Goal: Transaction & Acquisition: Purchase product/service

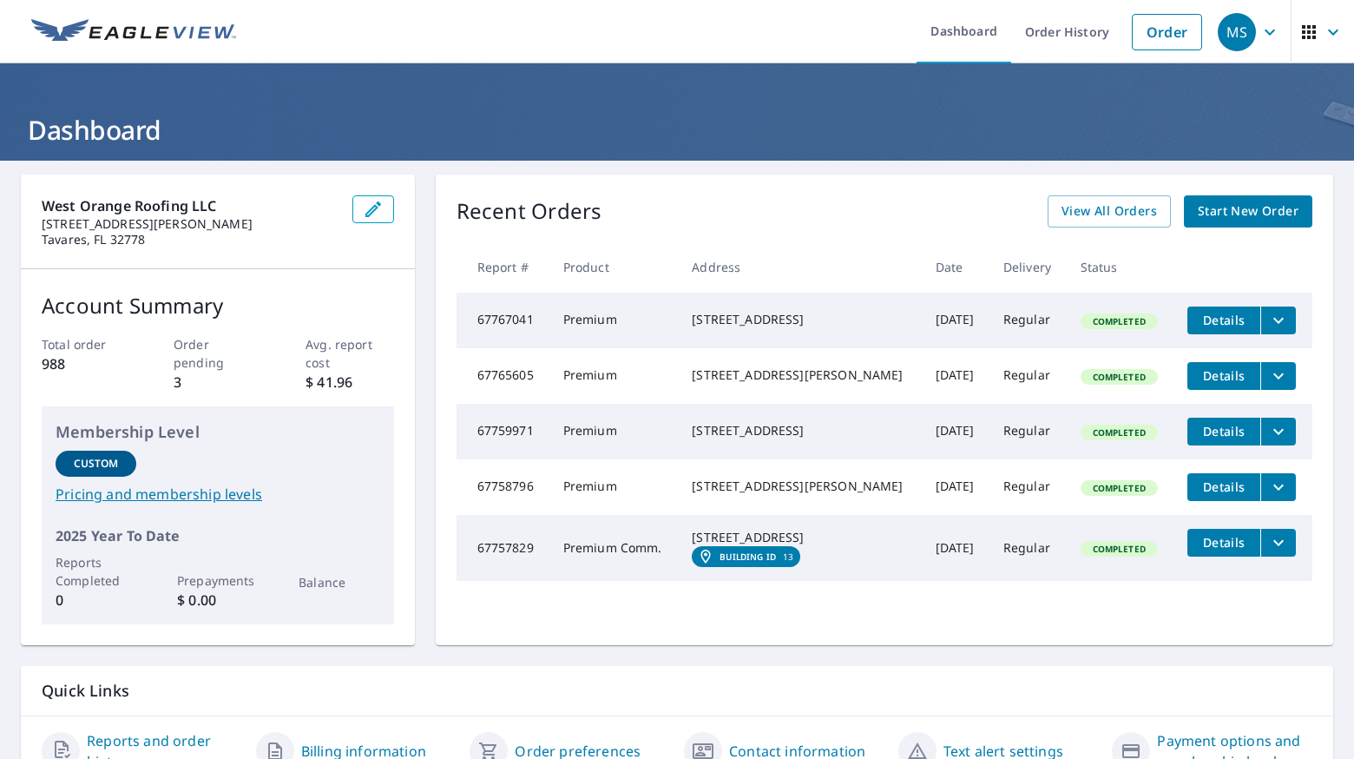
click at [1262, 218] on span "Start New Order" at bounding box center [1248, 212] width 101 height 22
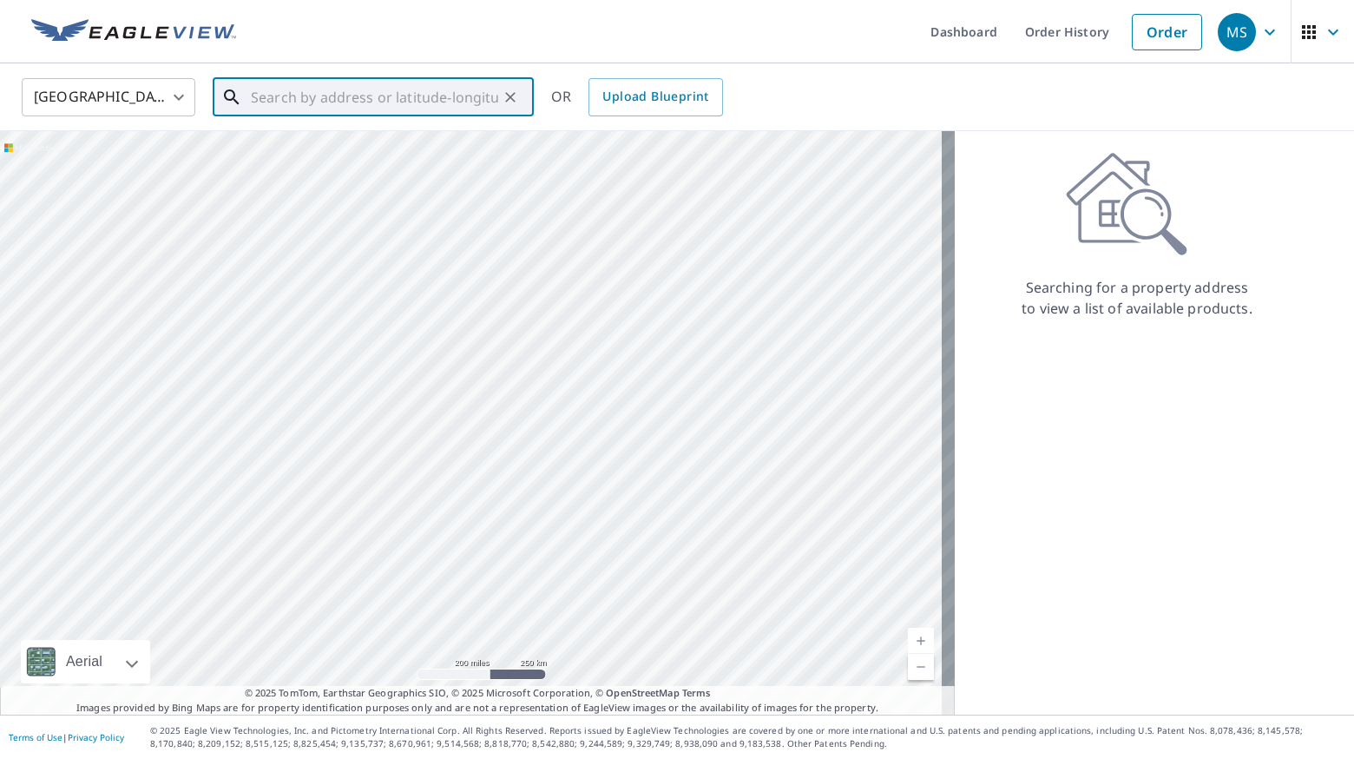
click at [406, 92] on input "text" at bounding box center [374, 97] width 247 height 49
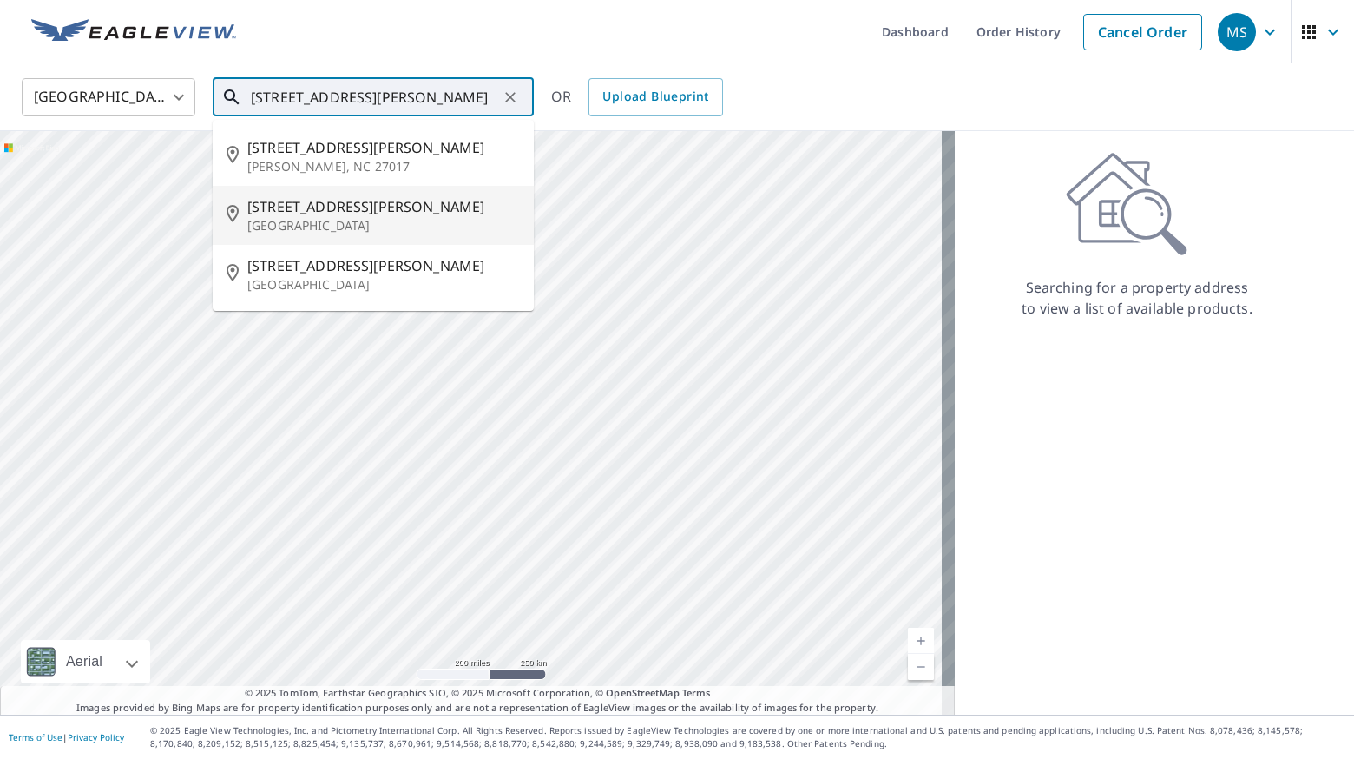
click at [452, 206] on span "220 Freeman St" at bounding box center [383, 206] width 273 height 21
type input "220 Freeman St Longwood, FL 32750"
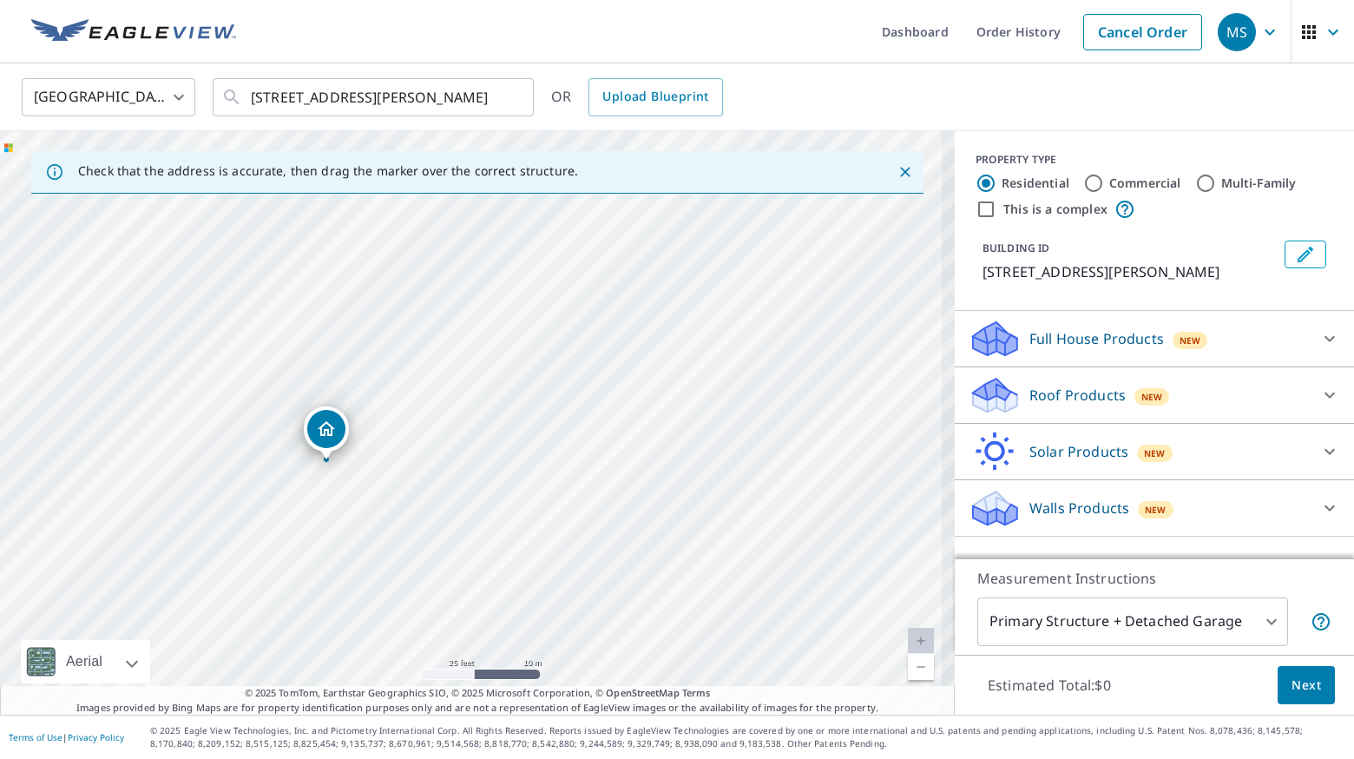
click at [1074, 411] on div "Roof Products New" at bounding box center [1139, 395] width 340 height 41
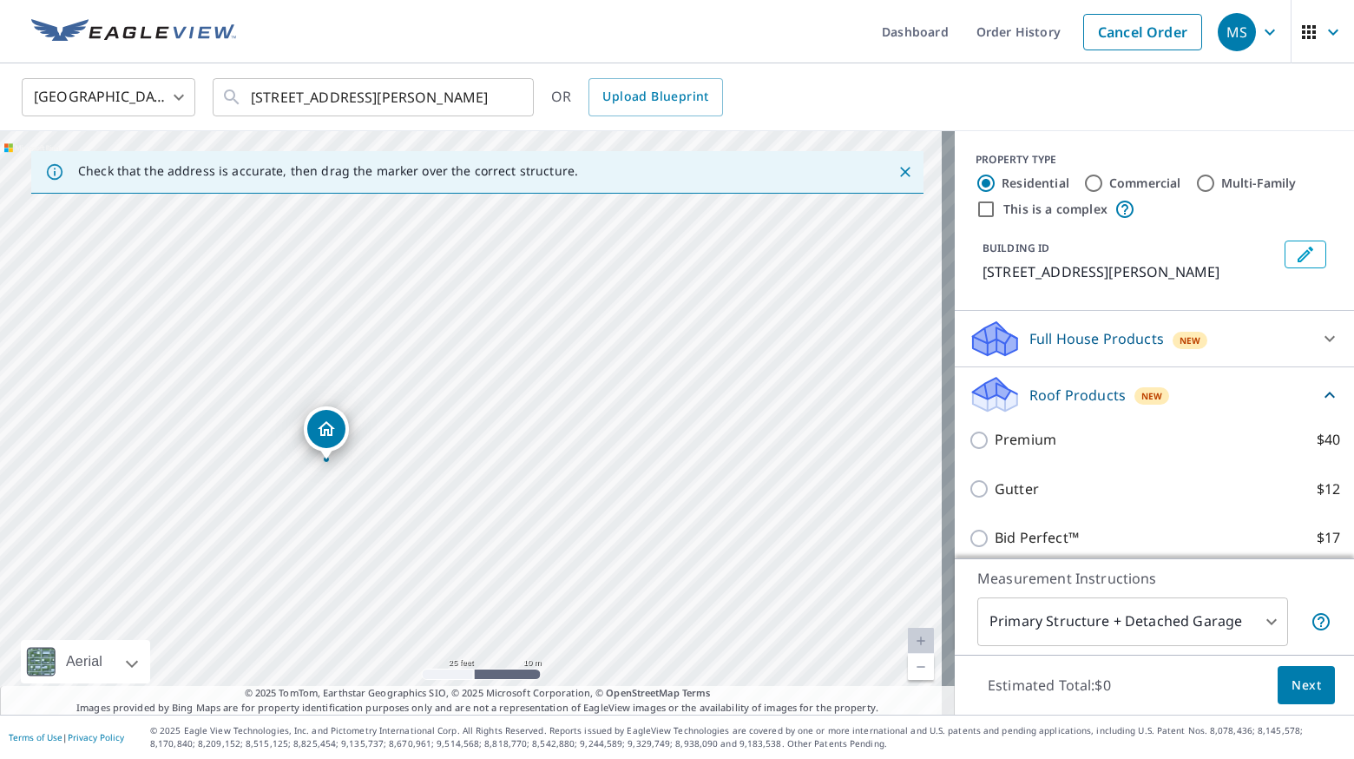
click at [1042, 428] on div "Premium $40" at bounding box center [1154, 439] width 371 height 49
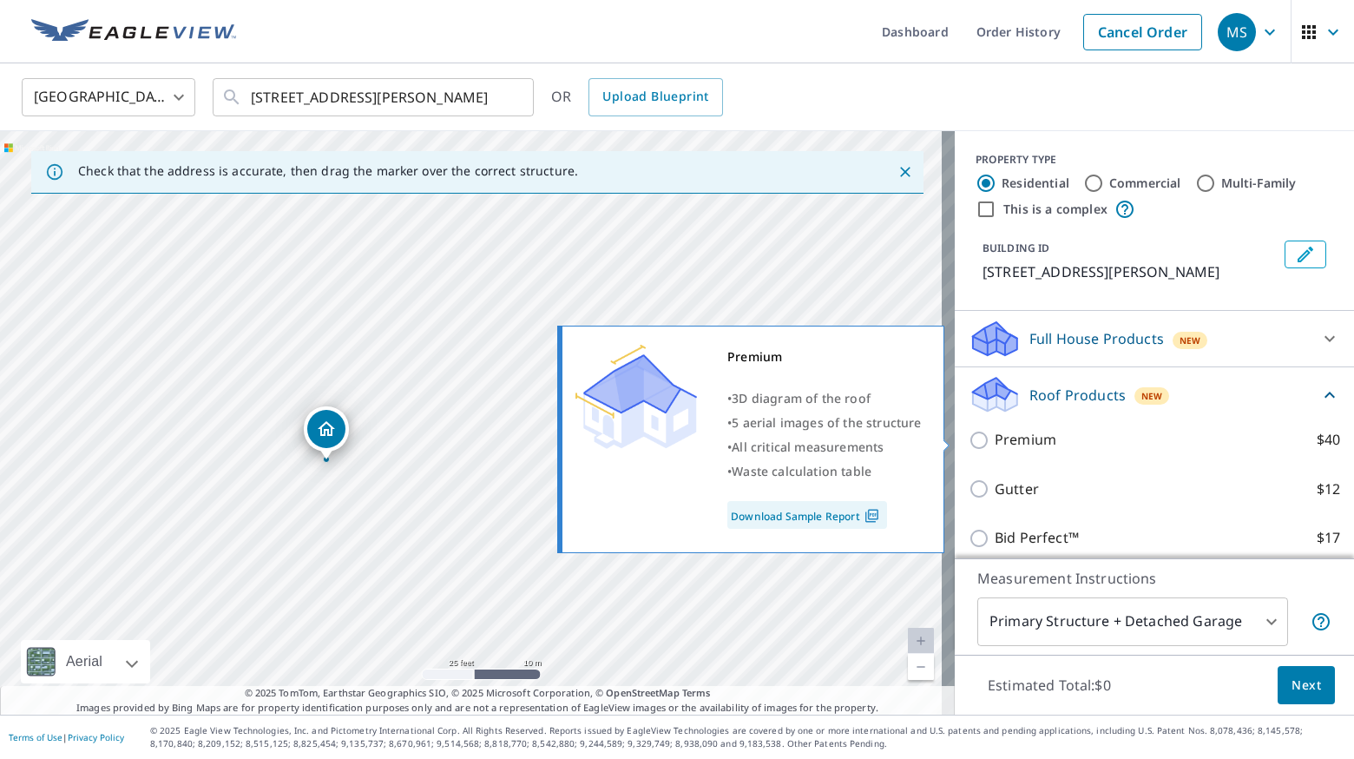
click at [976, 438] on input "Premium $40" at bounding box center [982, 440] width 26 height 21
checkbox input "true"
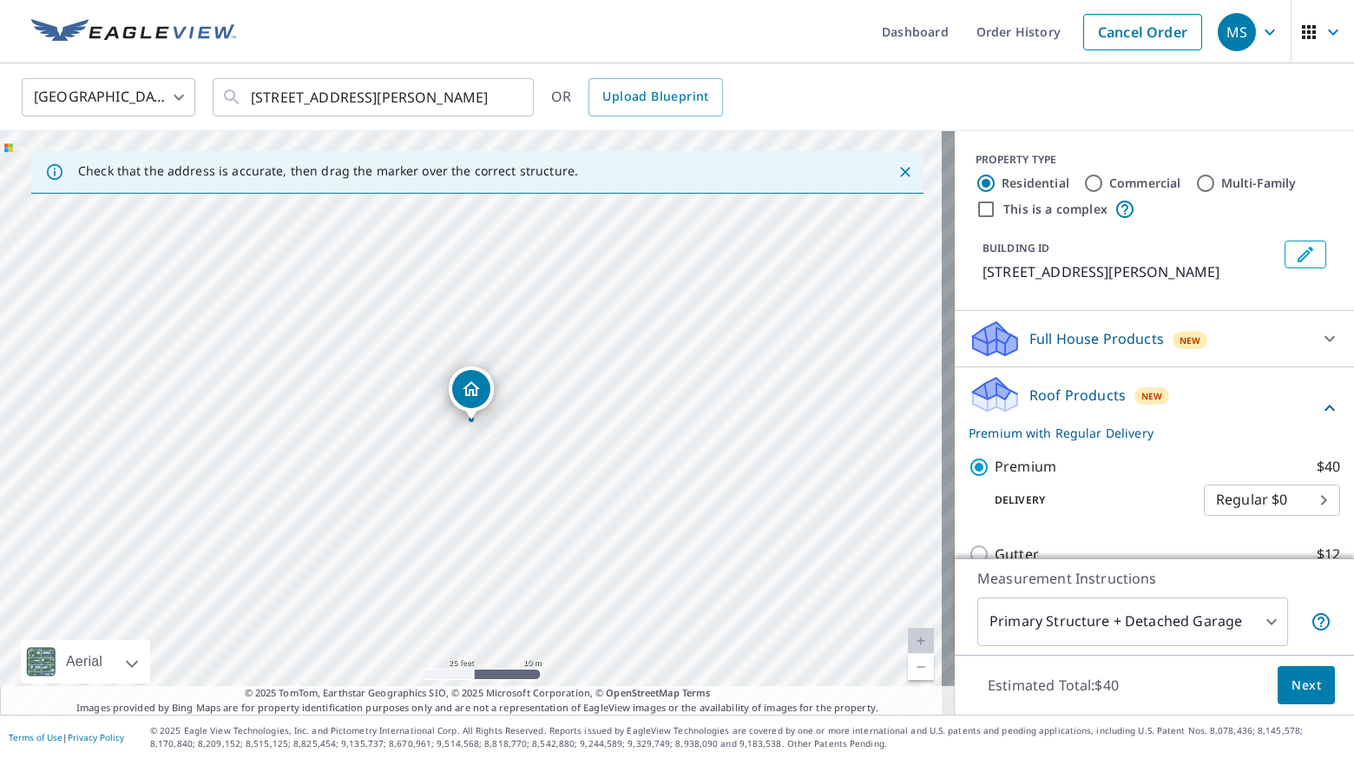
click at [1292, 683] on span "Next" at bounding box center [1307, 685] width 30 height 22
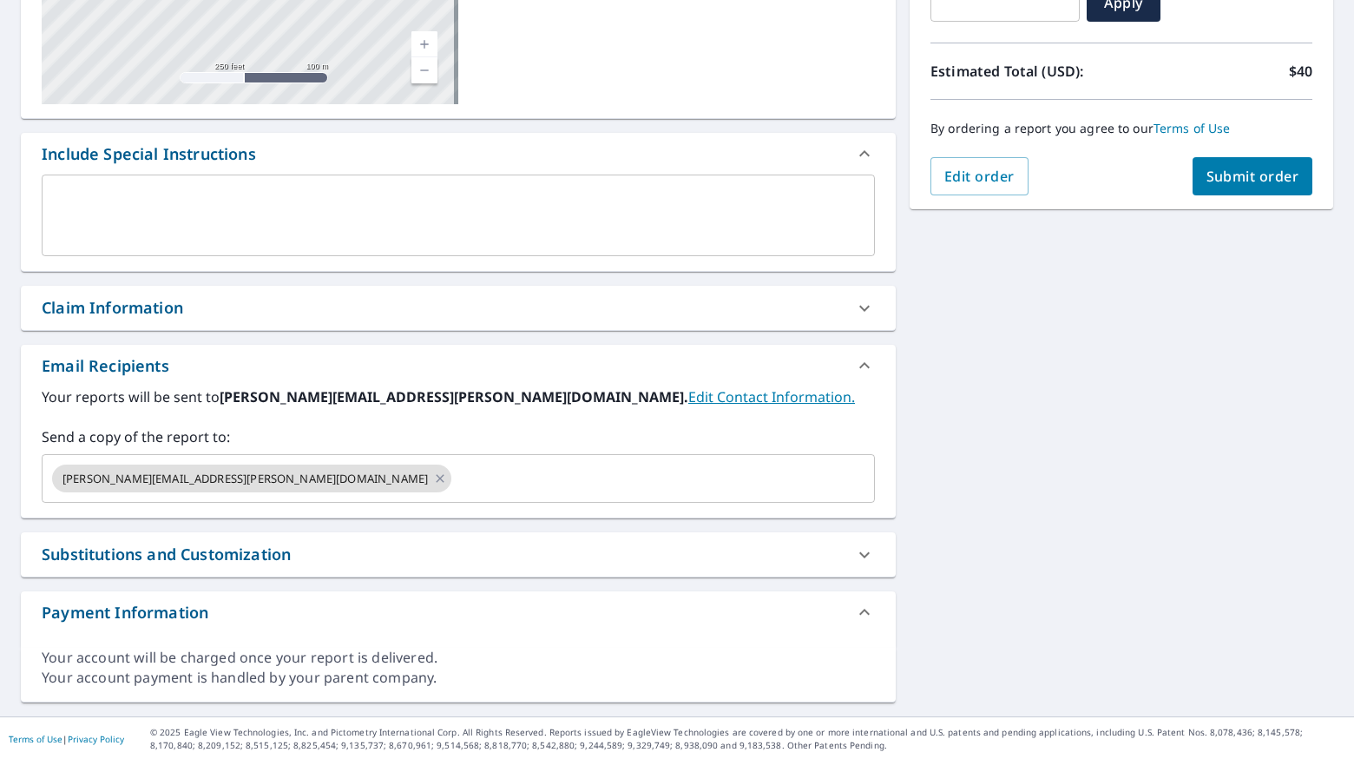
scroll to position [346, 0]
click at [454, 480] on input "text" at bounding box center [647, 476] width 387 height 33
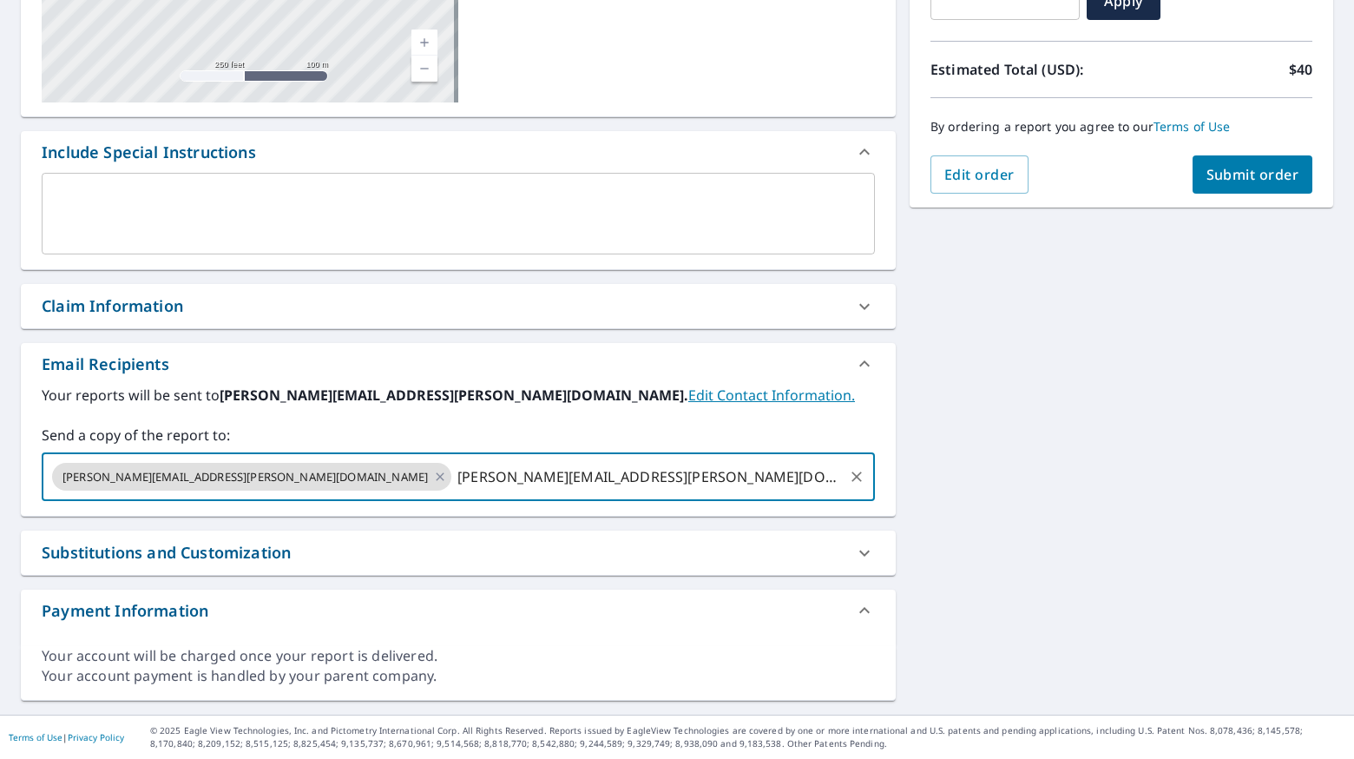
type input "todd.smith@westorangeroofing.com"
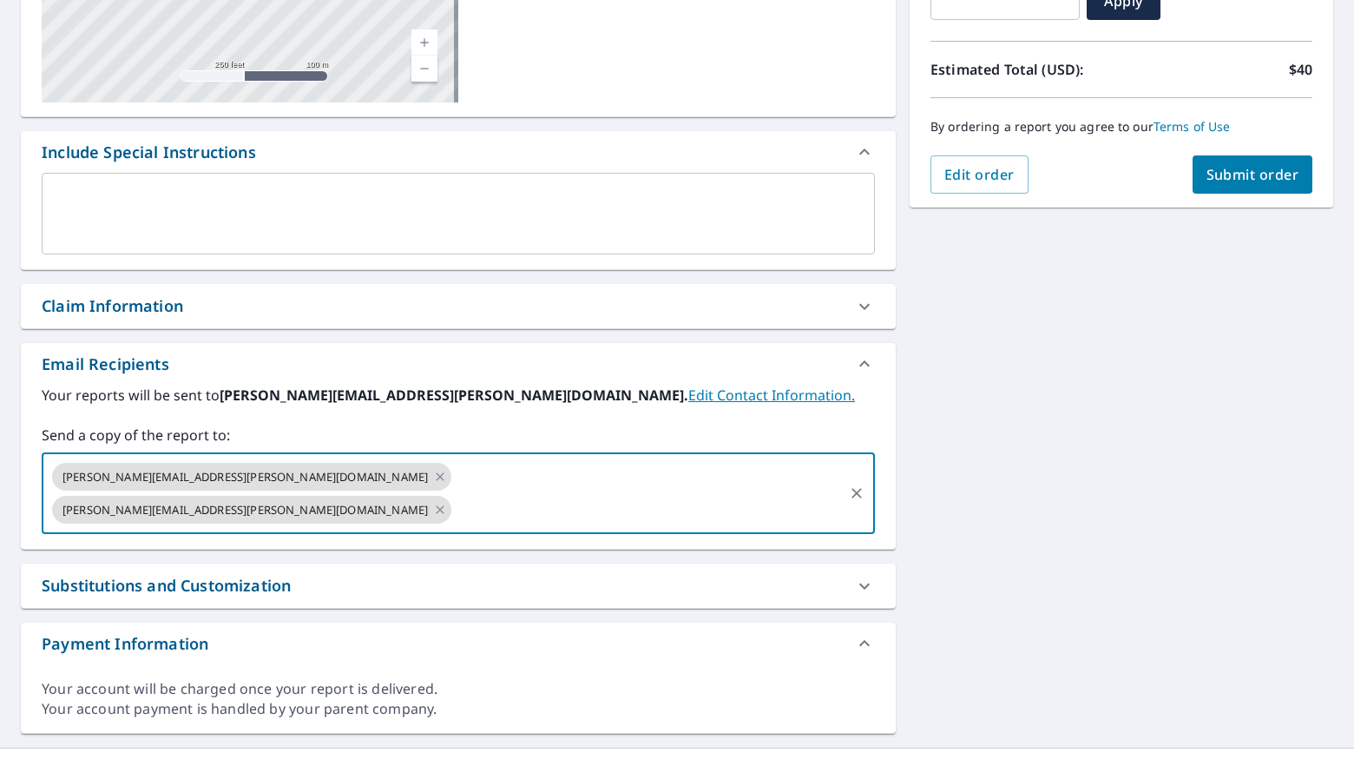
click at [1276, 187] on button "Submit order" at bounding box center [1253, 174] width 121 height 38
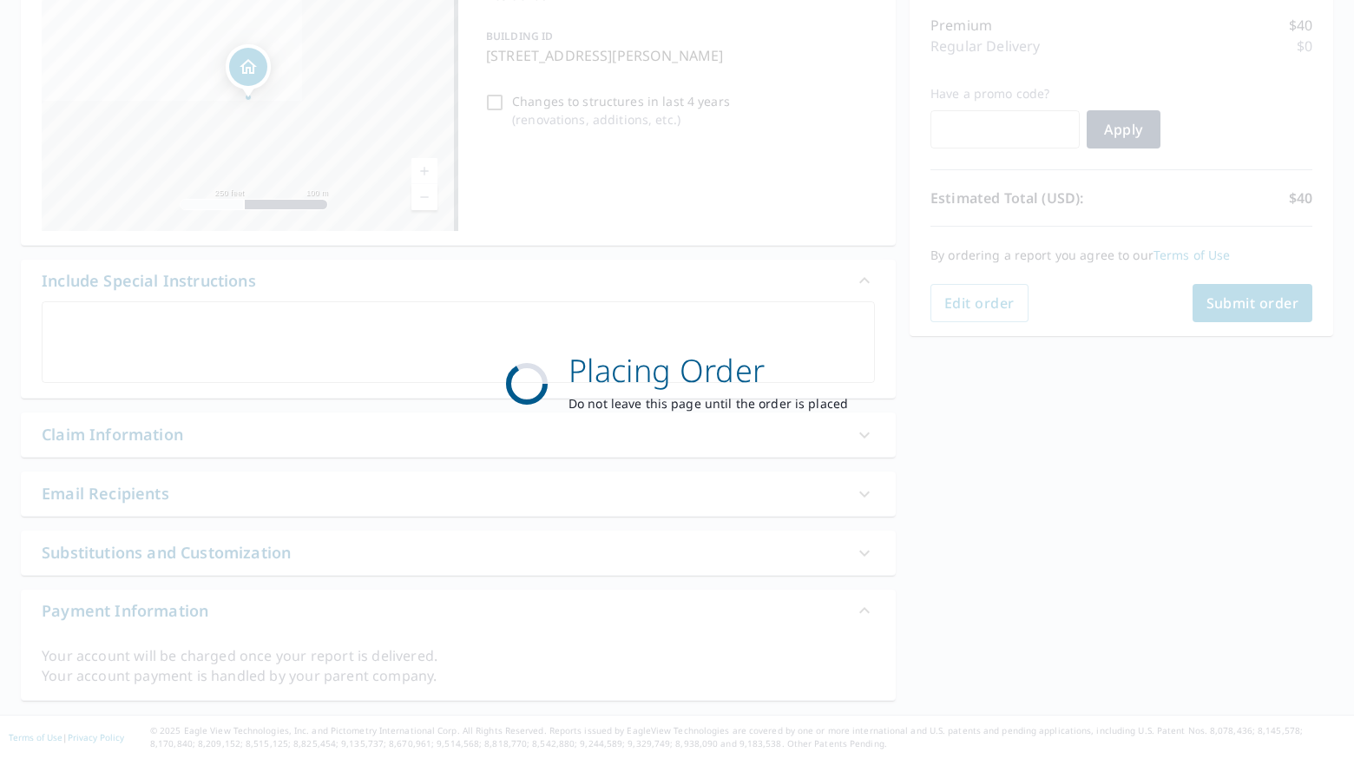
scroll to position [218, 0]
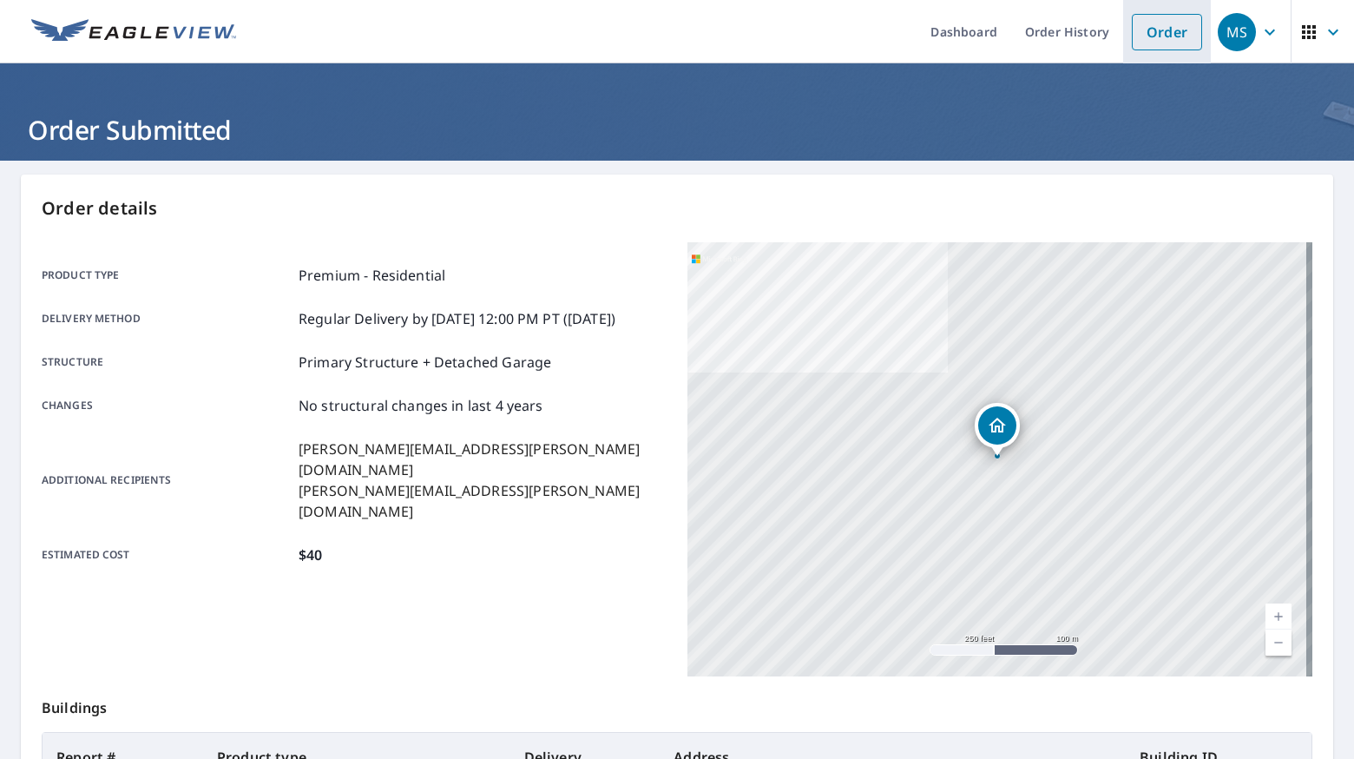
click at [1143, 38] on link "Order" at bounding box center [1167, 32] width 70 height 36
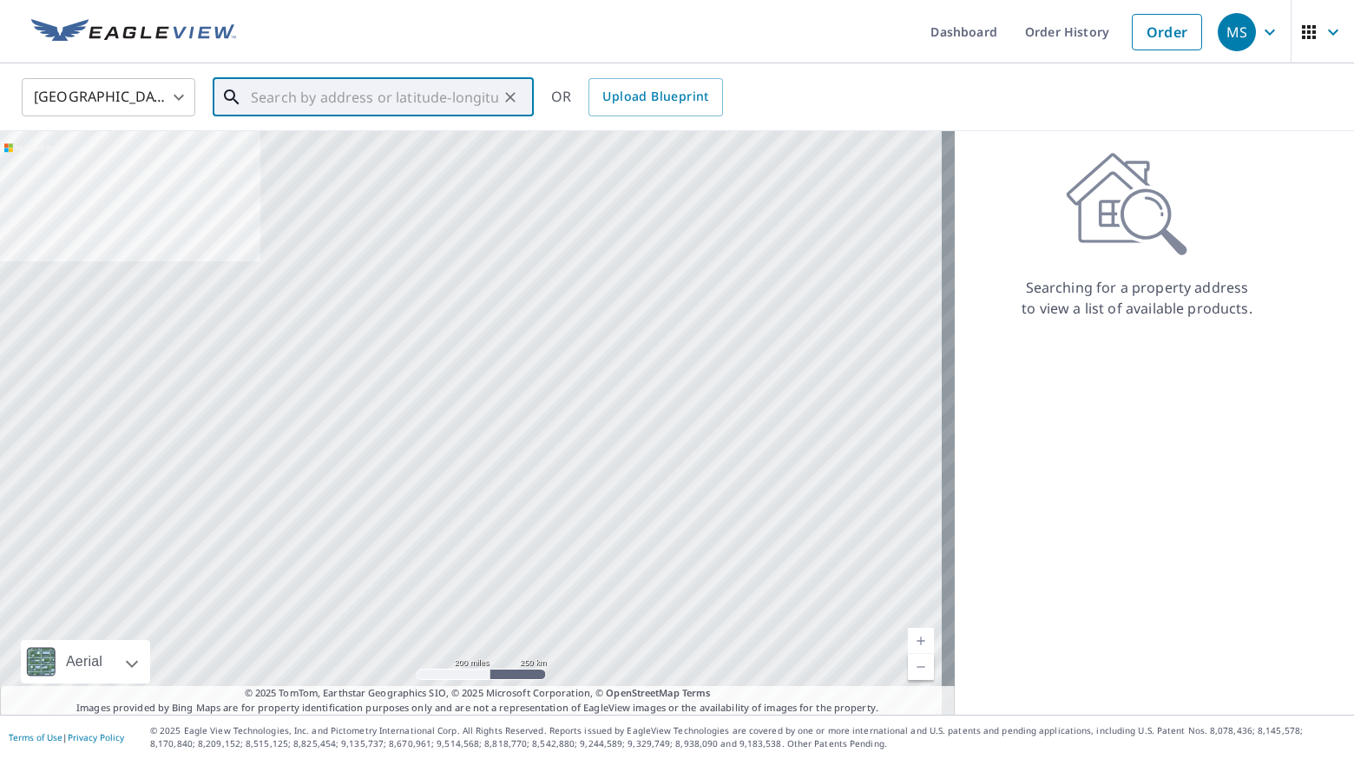
click at [326, 88] on input "text" at bounding box center [374, 97] width 247 height 49
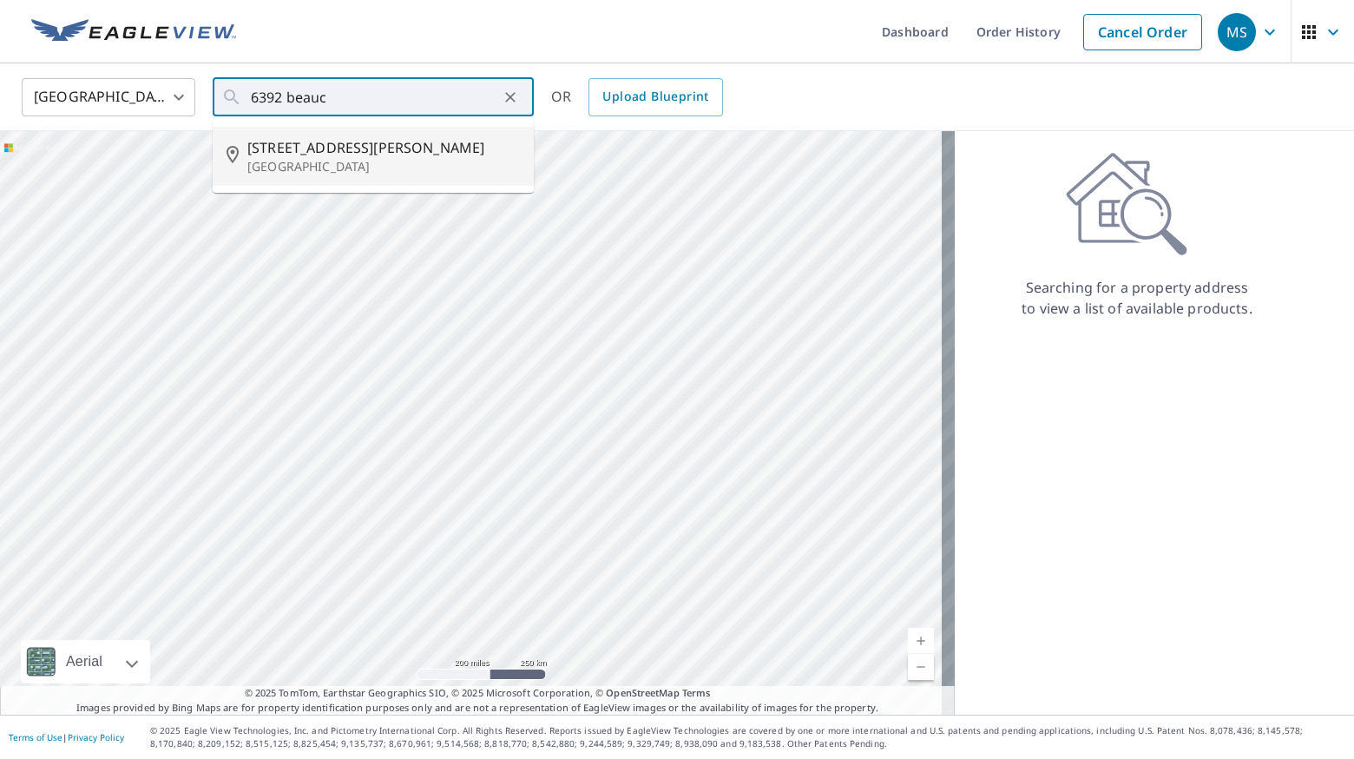
type input "6392 Beauclair Ave Mount Dora, FL 32757"
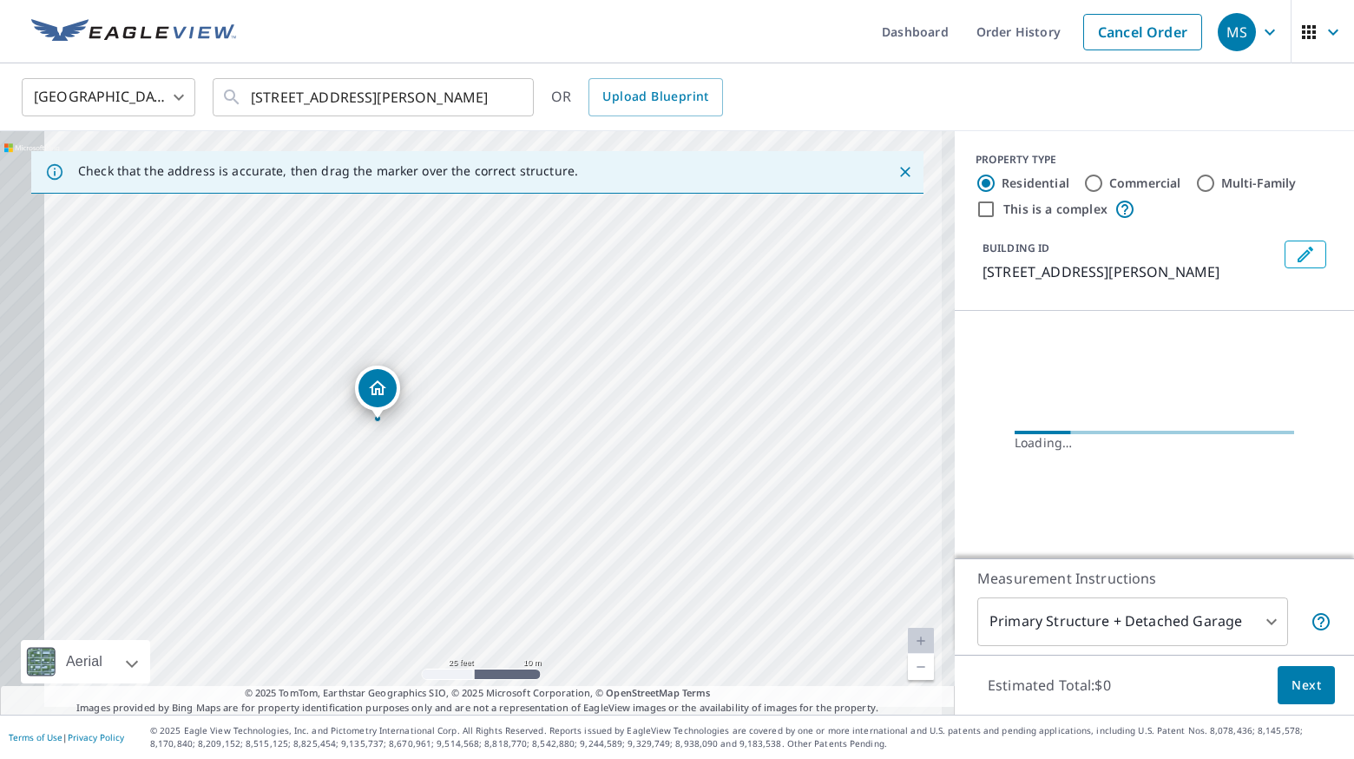
drag, startPoint x: 258, startPoint y: 502, endPoint x: 541, endPoint y: 425, distance: 293.1
click at [541, 425] on div "6392 Beauclair Ave Mount Dora, FL 32757" at bounding box center [477, 422] width 955 height 583
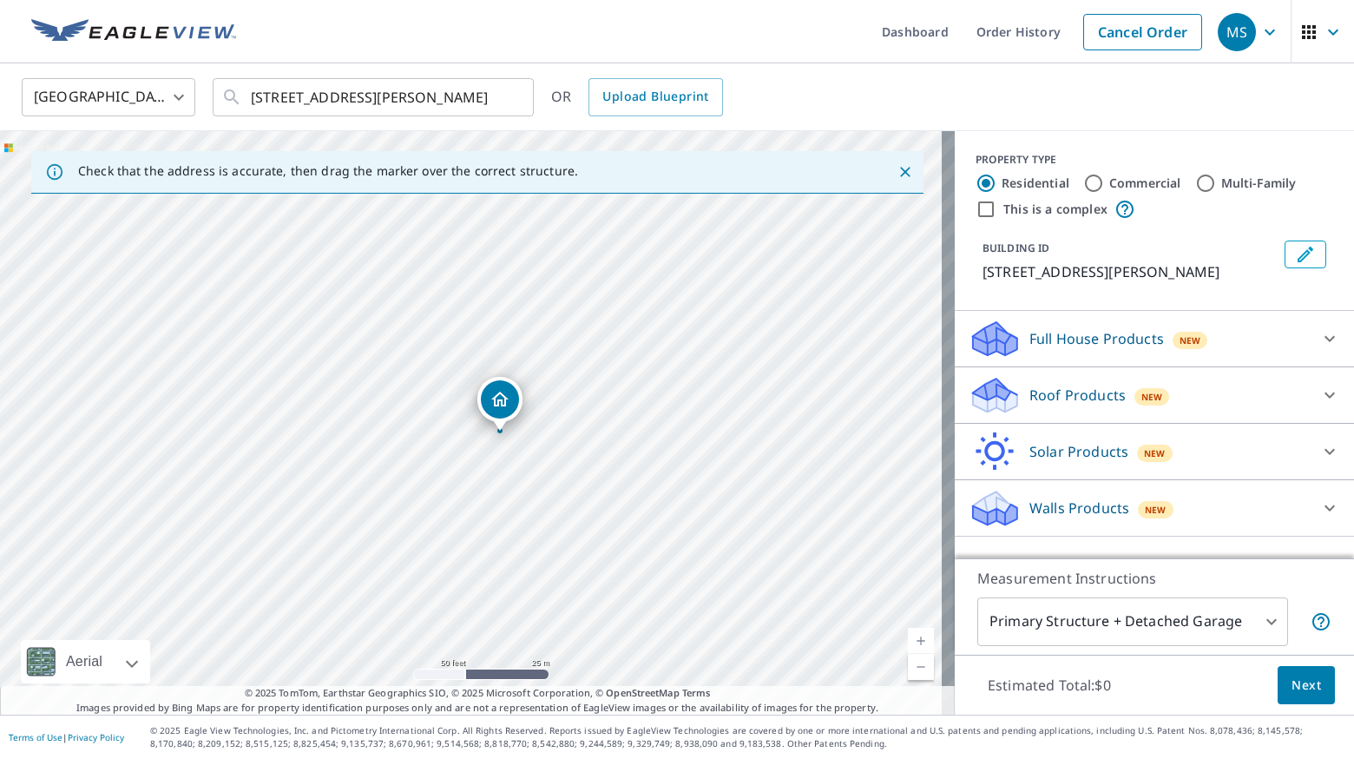
click at [1106, 409] on div "Roof Products New" at bounding box center [1139, 395] width 340 height 41
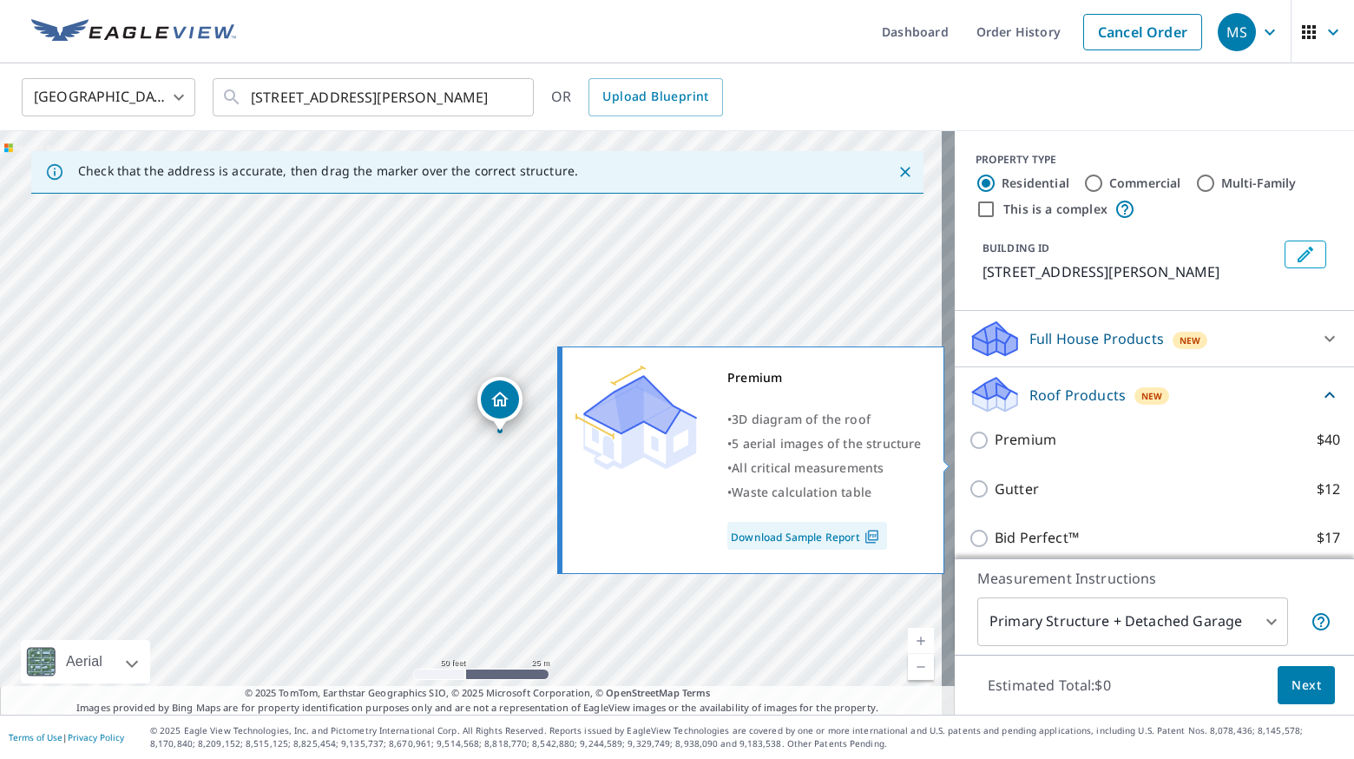
click at [1027, 450] on p "Premium" at bounding box center [1026, 440] width 62 height 22
click at [995, 450] on input "Premium $40" at bounding box center [982, 440] width 26 height 21
checkbox input "true"
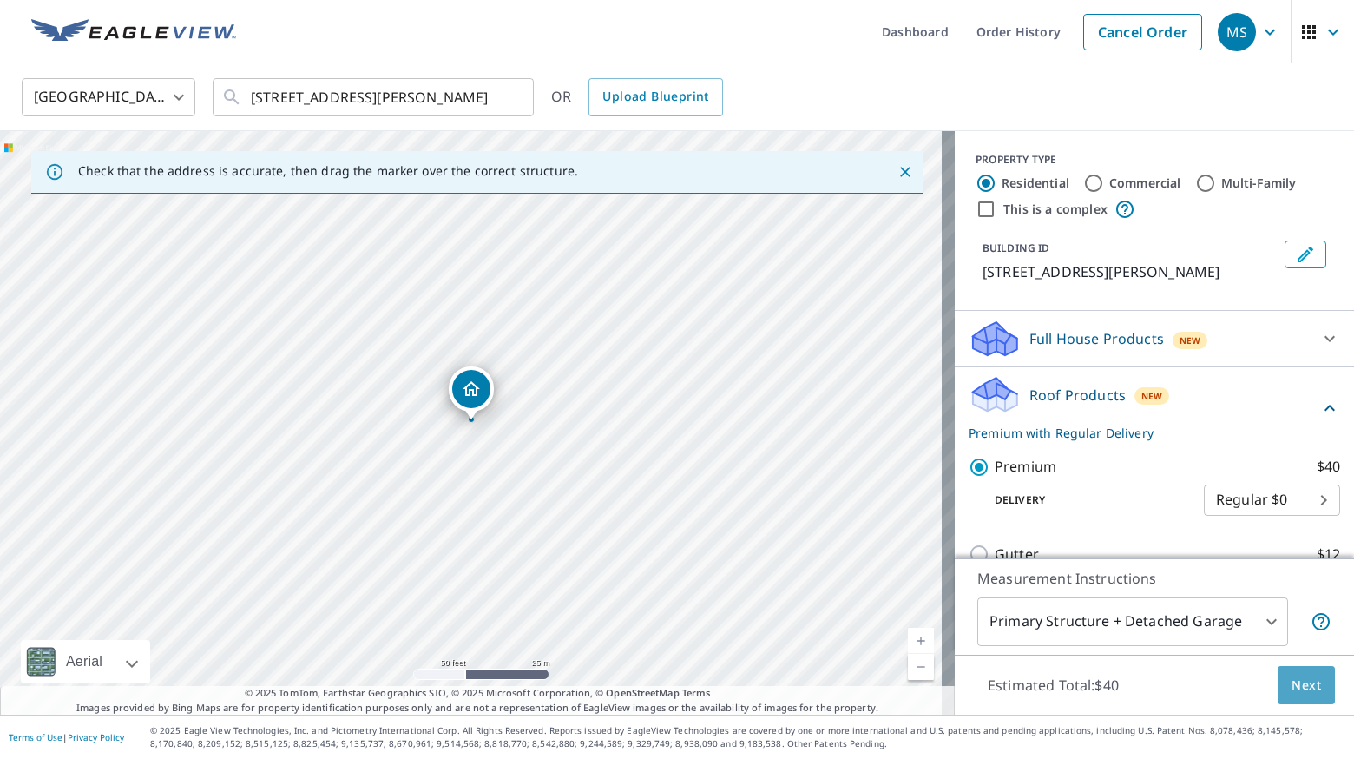
click at [1288, 670] on button "Next" at bounding box center [1306, 685] width 57 height 39
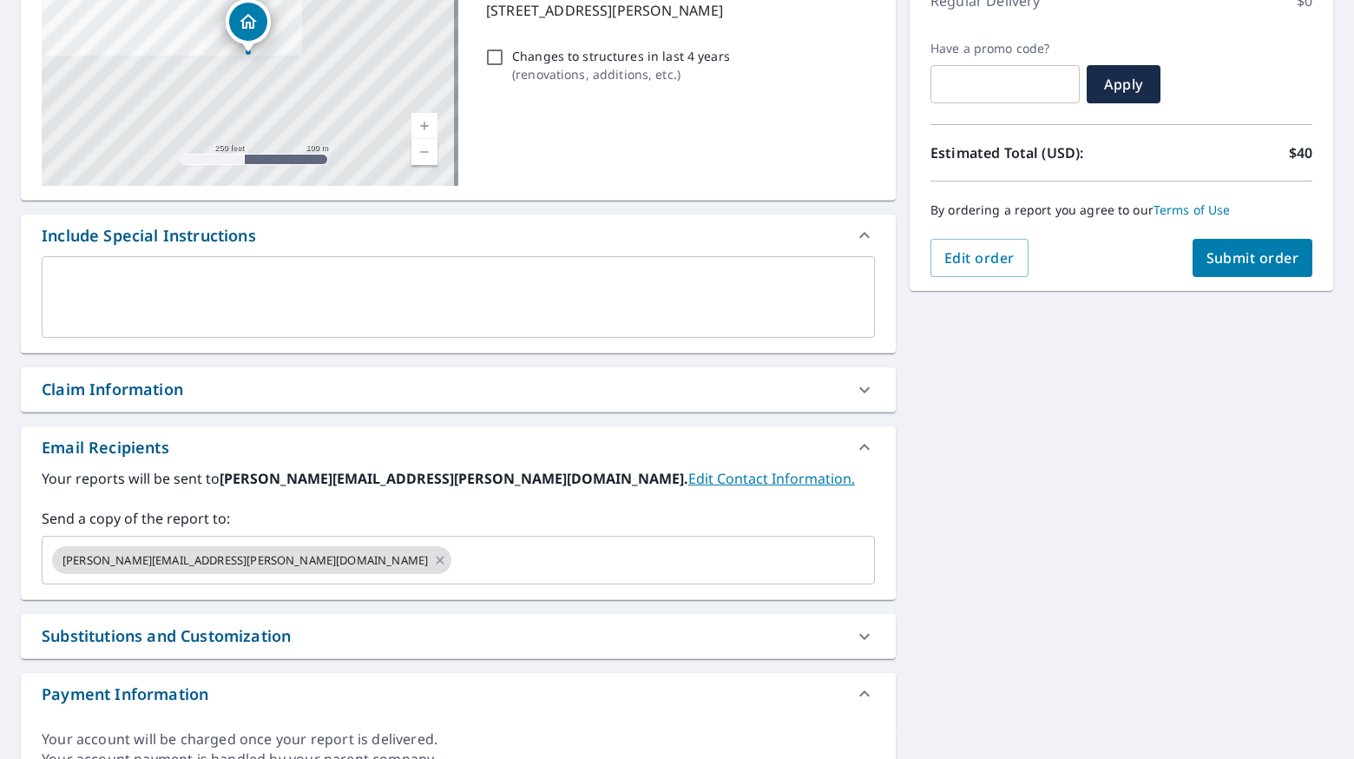
scroll to position [346, 0]
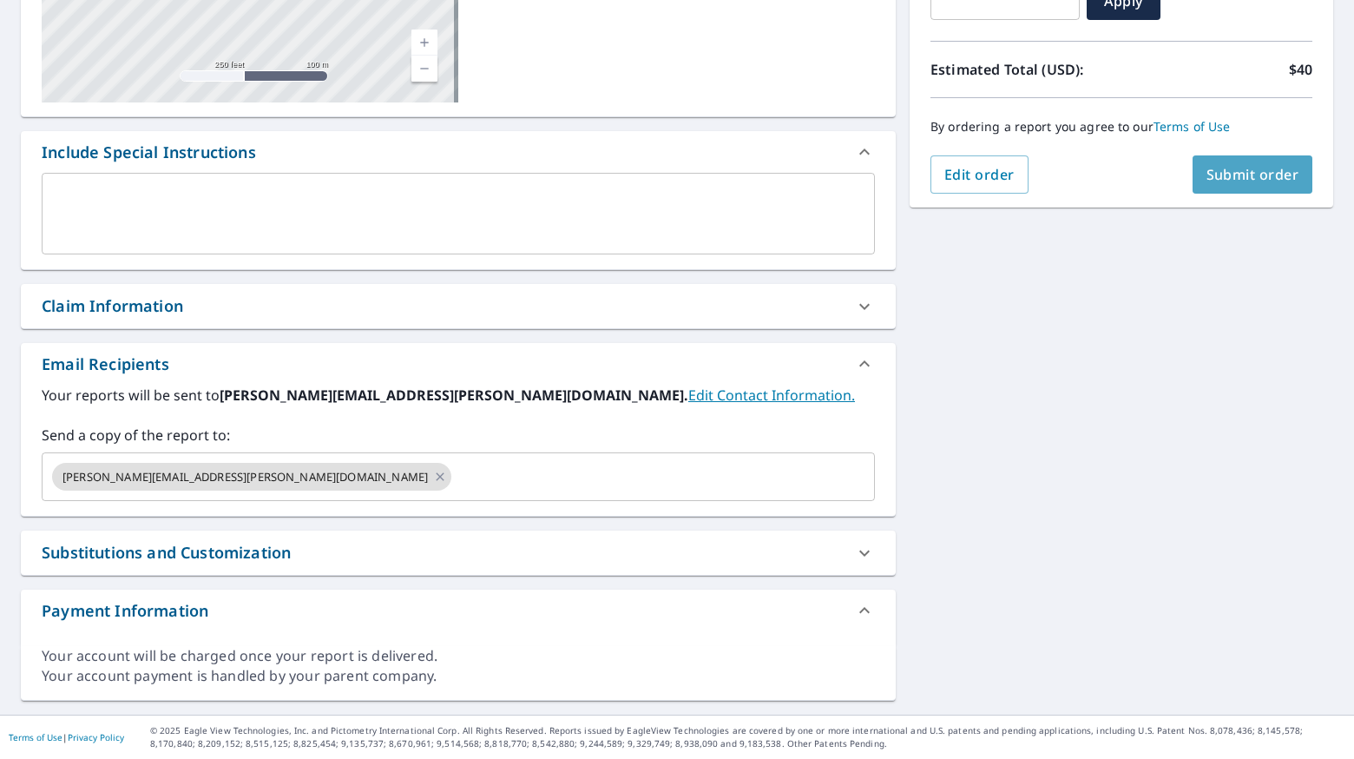
click at [1233, 173] on span "Submit order" at bounding box center [1252, 174] width 93 height 19
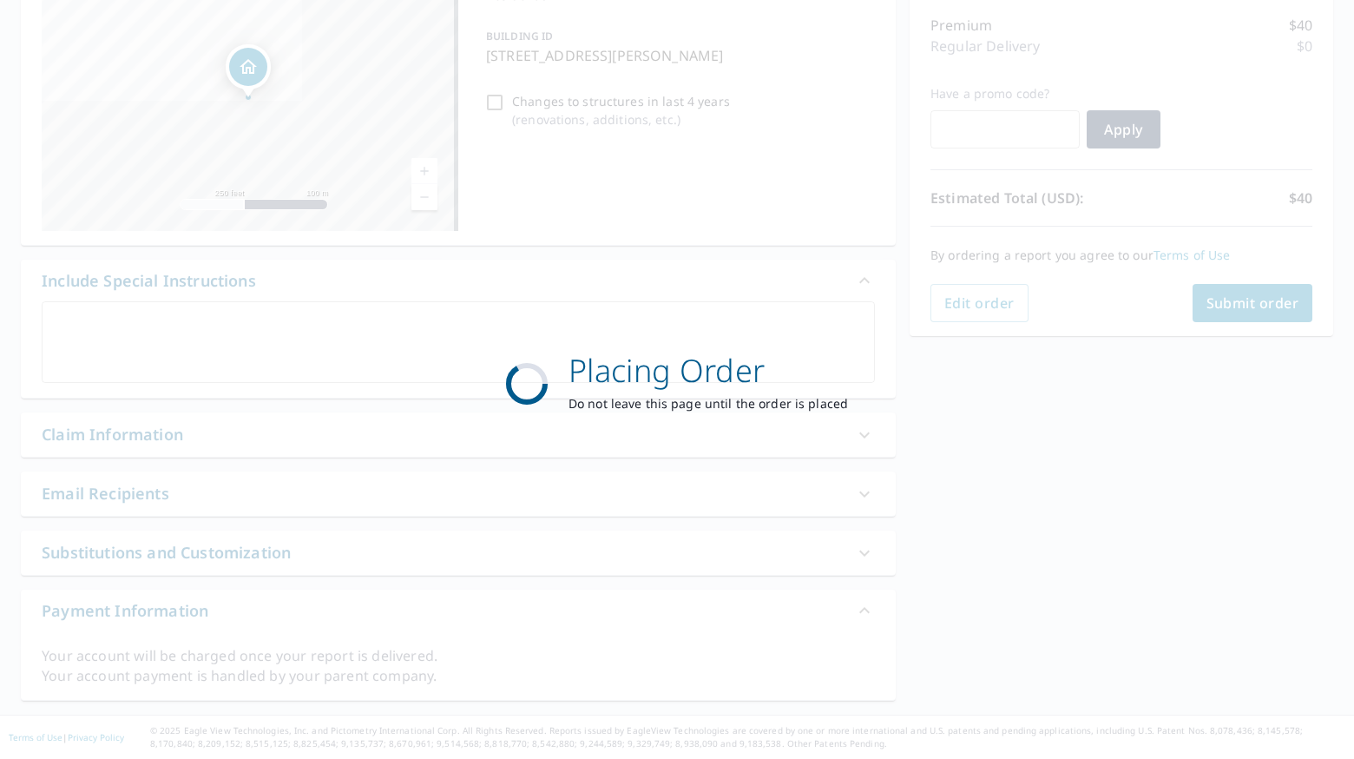
scroll to position [218, 0]
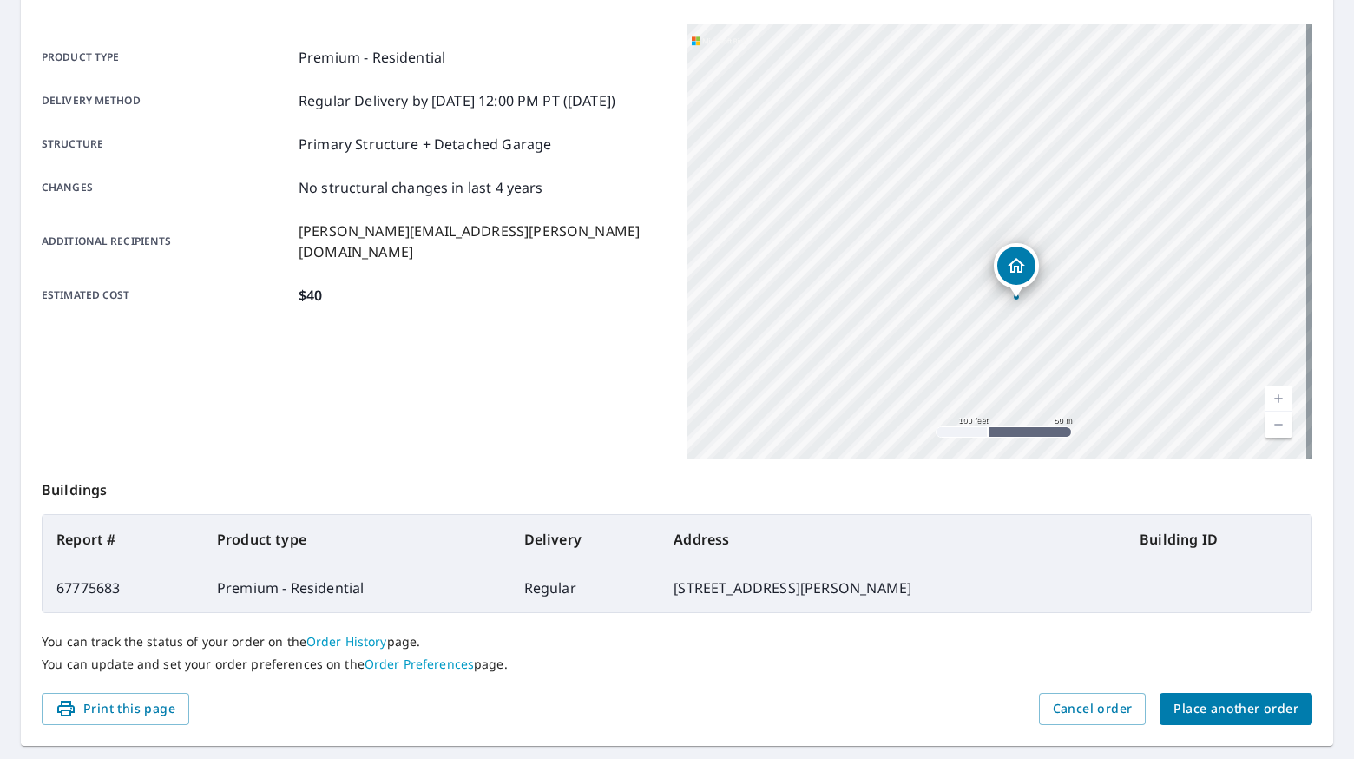
drag, startPoint x: 1046, startPoint y: 247, endPoint x: 1037, endPoint y: 306, distance: 58.8
click at [1037, 306] on div "6392 Beauclair Ave Mount Dora, FL 32757" at bounding box center [999, 241] width 625 height 434
